Goal: Information Seeking & Learning: Learn about a topic

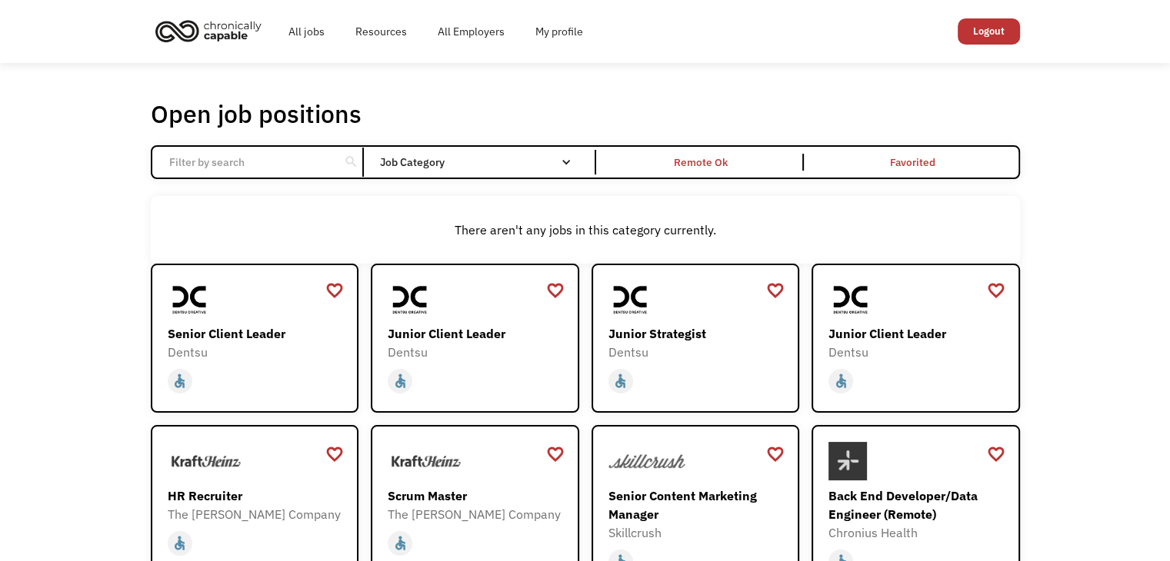
type input "part-time"
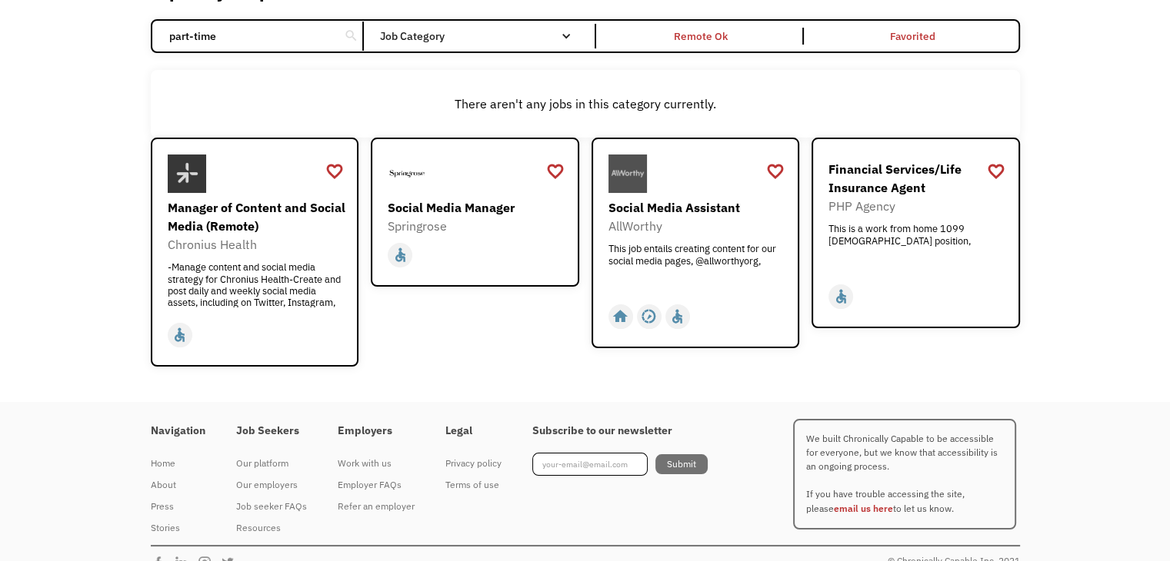
scroll to position [149, 0]
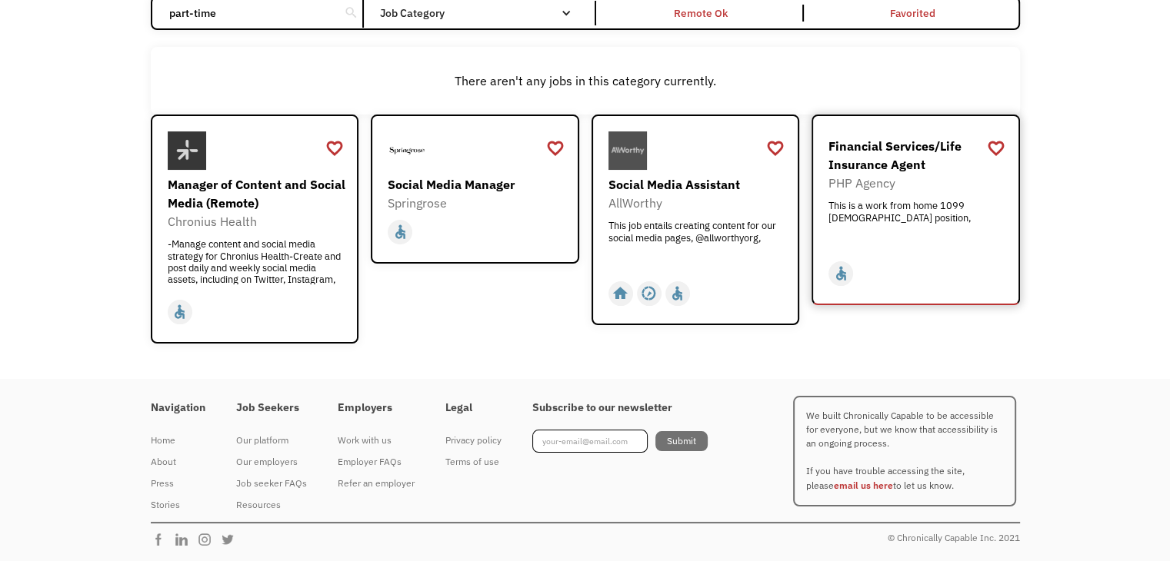
click at [923, 176] on div "PHP Agency" at bounding box center [917, 183] width 178 height 18
click at [719, 204] on div "AllWorthy" at bounding box center [697, 203] width 178 height 18
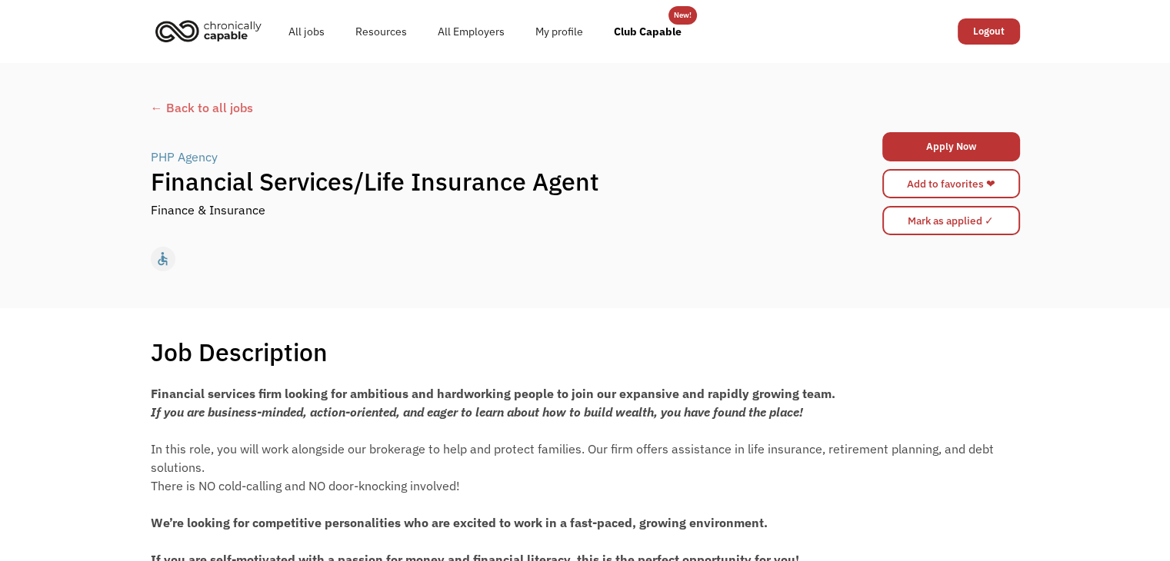
click at [194, 158] on div "PHP Agency" at bounding box center [184, 157] width 67 height 18
